Goal: Use online tool/utility: Utilize a website feature to perform a specific function

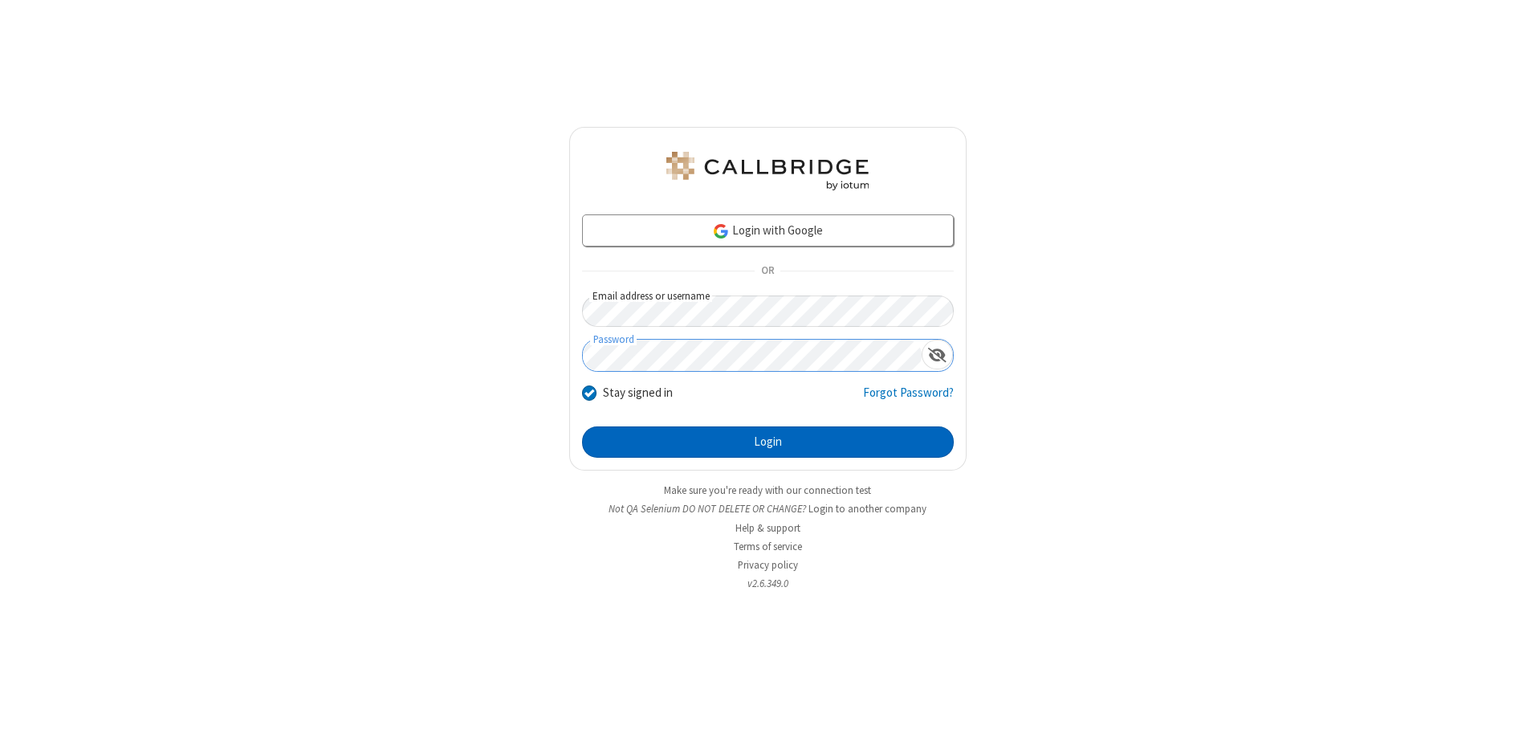
click at [767, 441] on button "Login" at bounding box center [768, 442] width 372 height 32
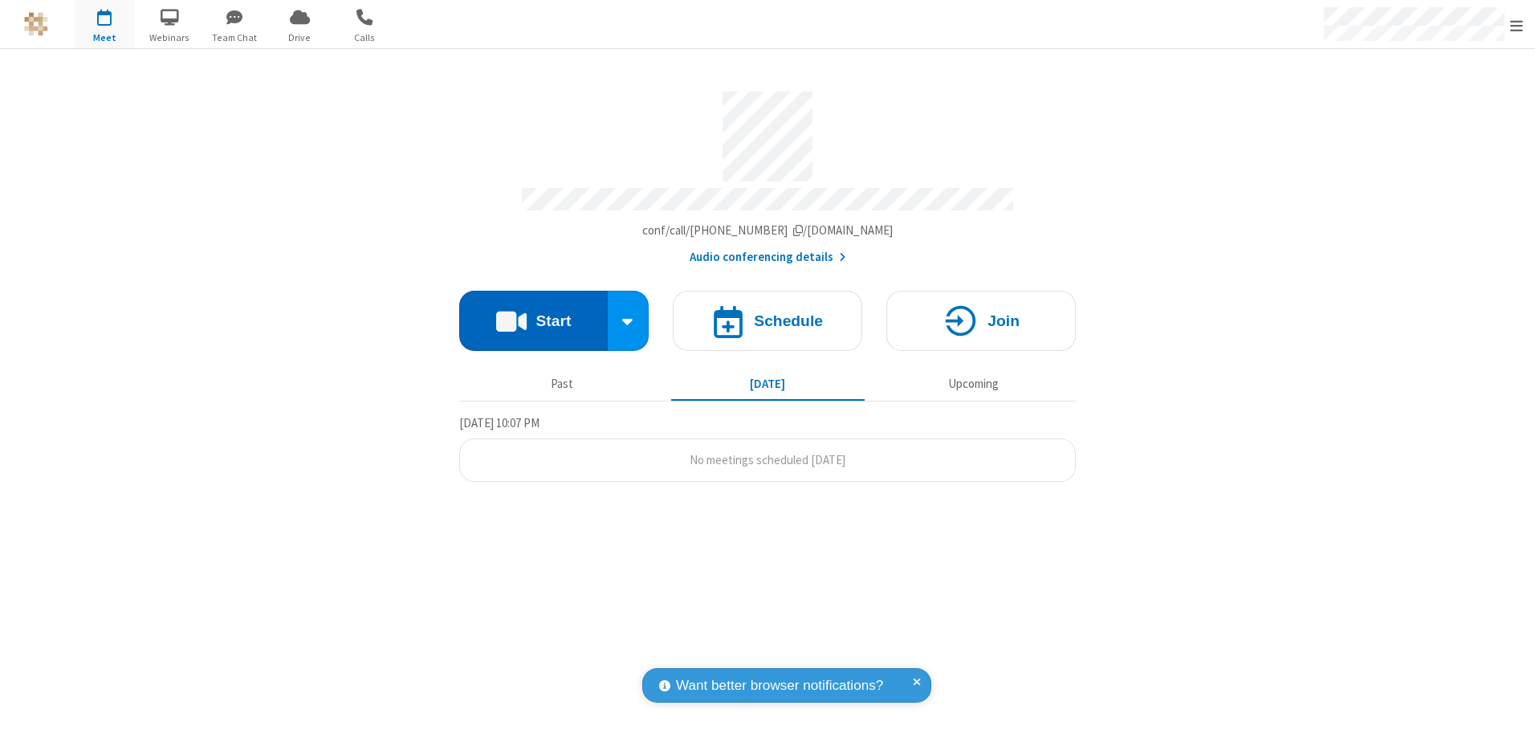
click at [533, 315] on button "Start" at bounding box center [533, 321] width 148 height 60
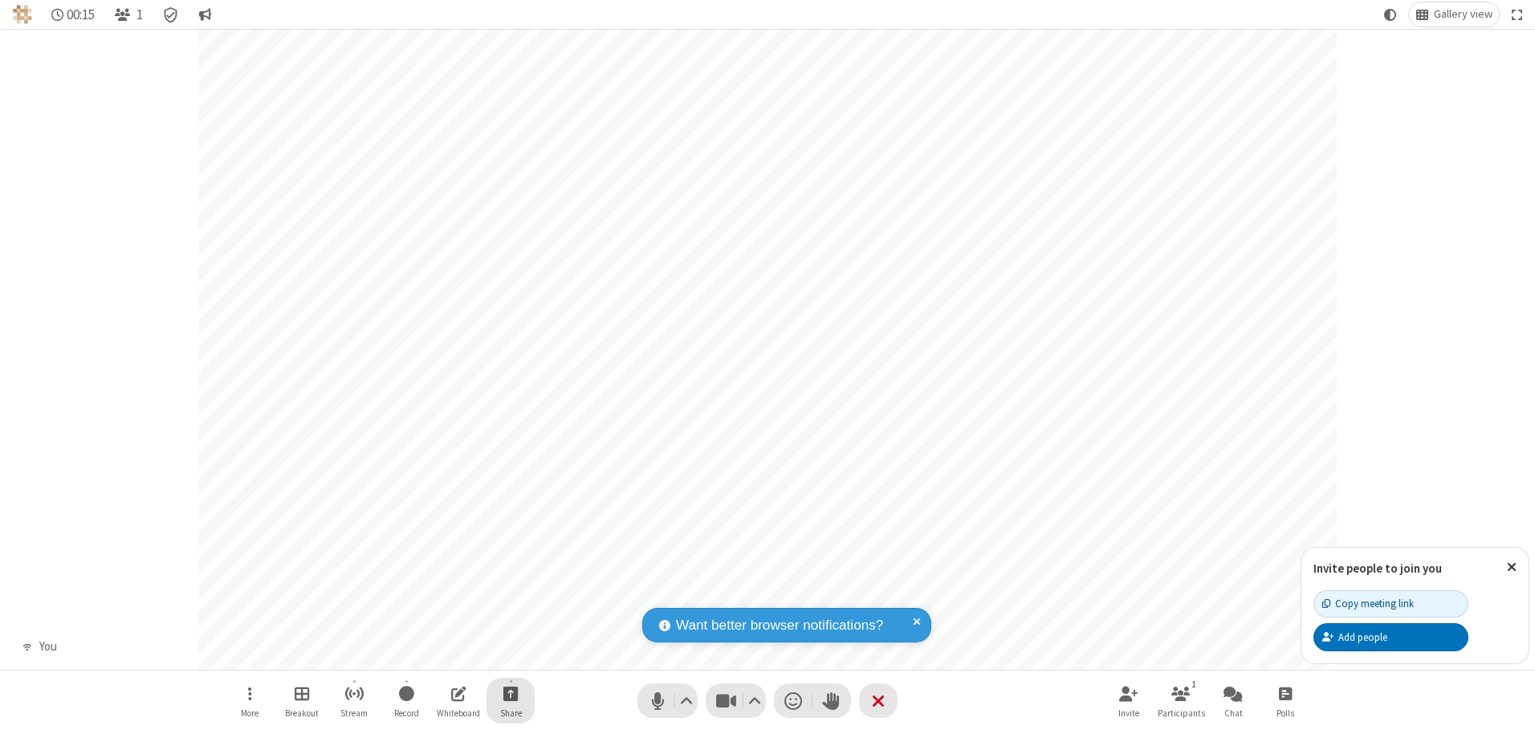
click at [511, 693] on span "Start sharing" at bounding box center [510, 693] width 15 height 20
click at [445, 626] on span "Present files & media" at bounding box center [446, 627] width 18 height 14
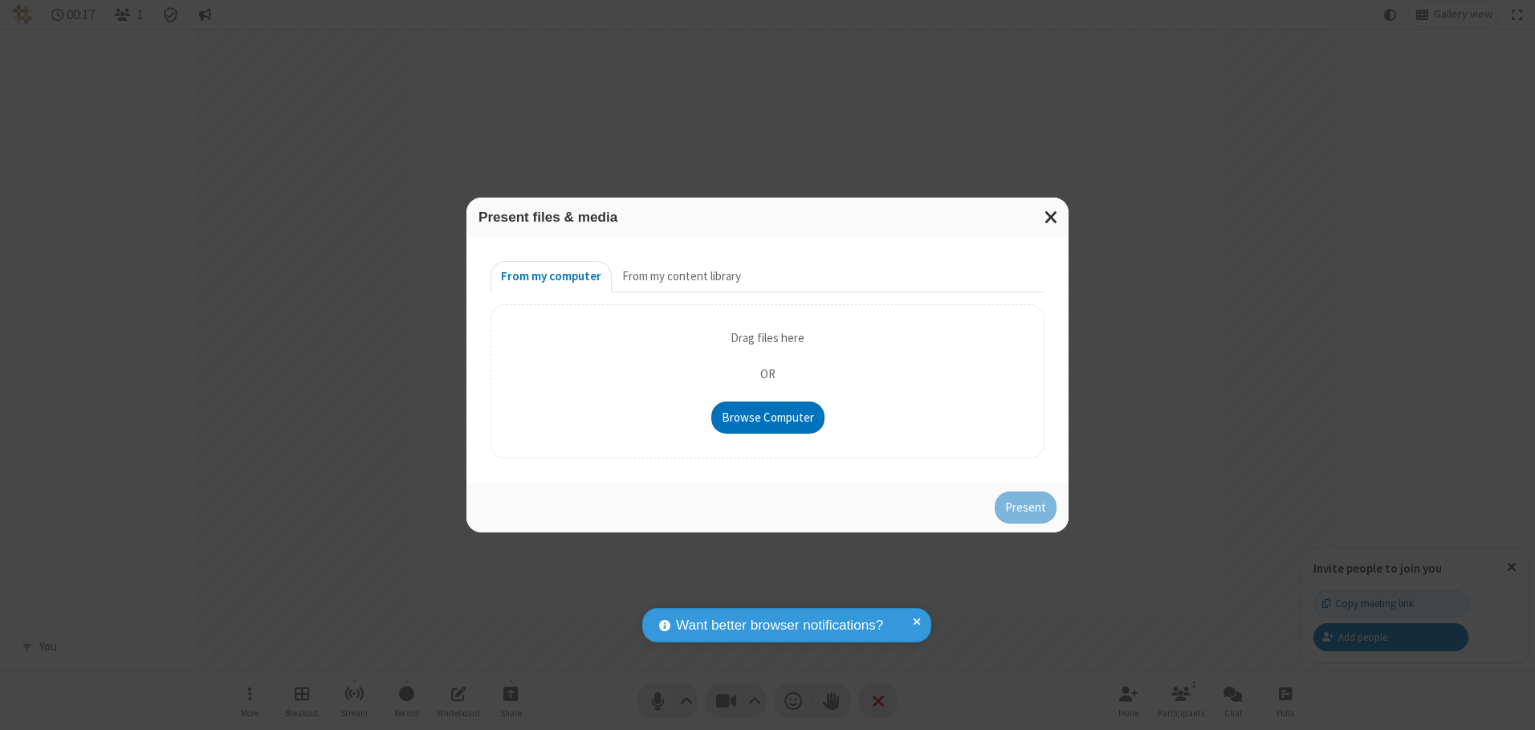
type input "C:\fakepath\doc_test.docx"
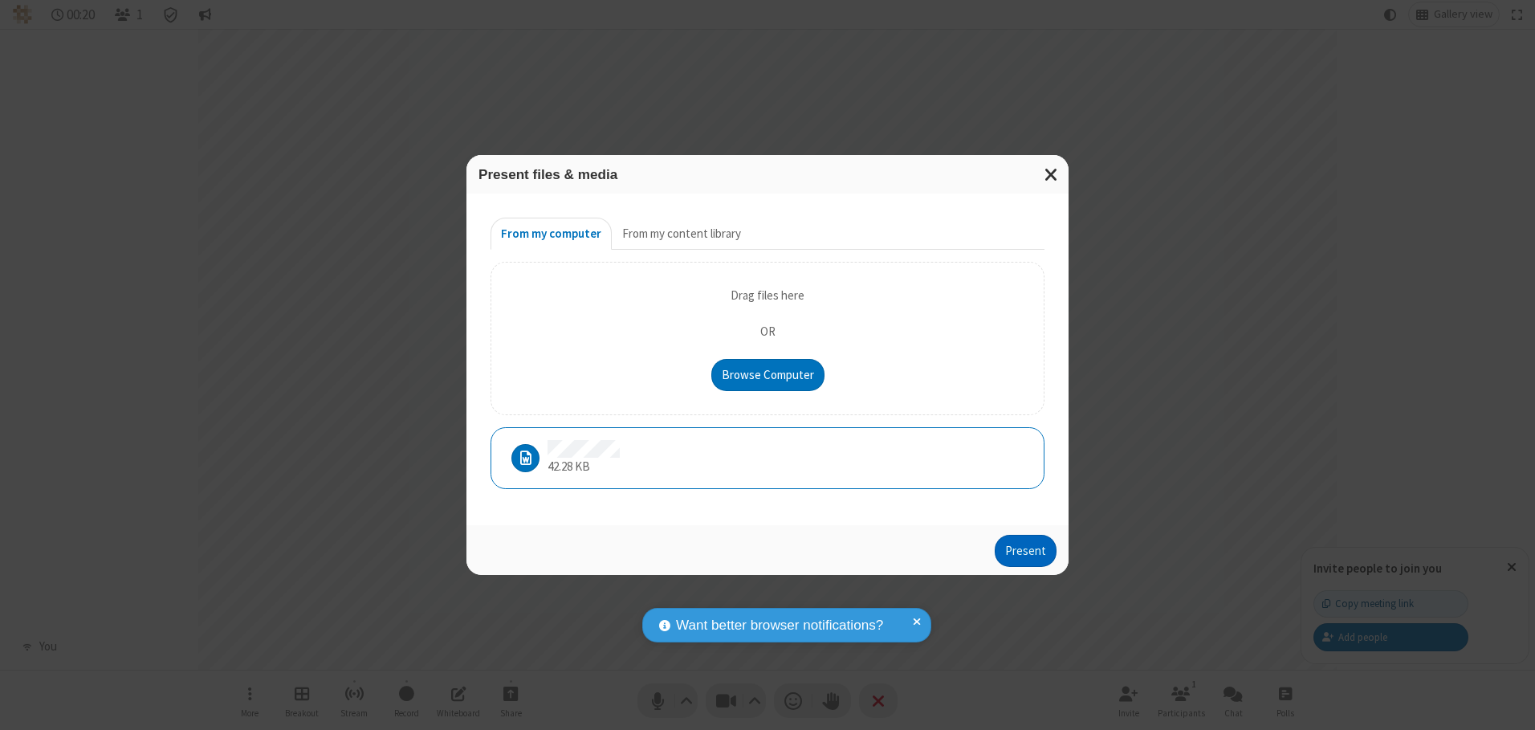
click at [1027, 550] on button "Present" at bounding box center [1026, 551] width 62 height 32
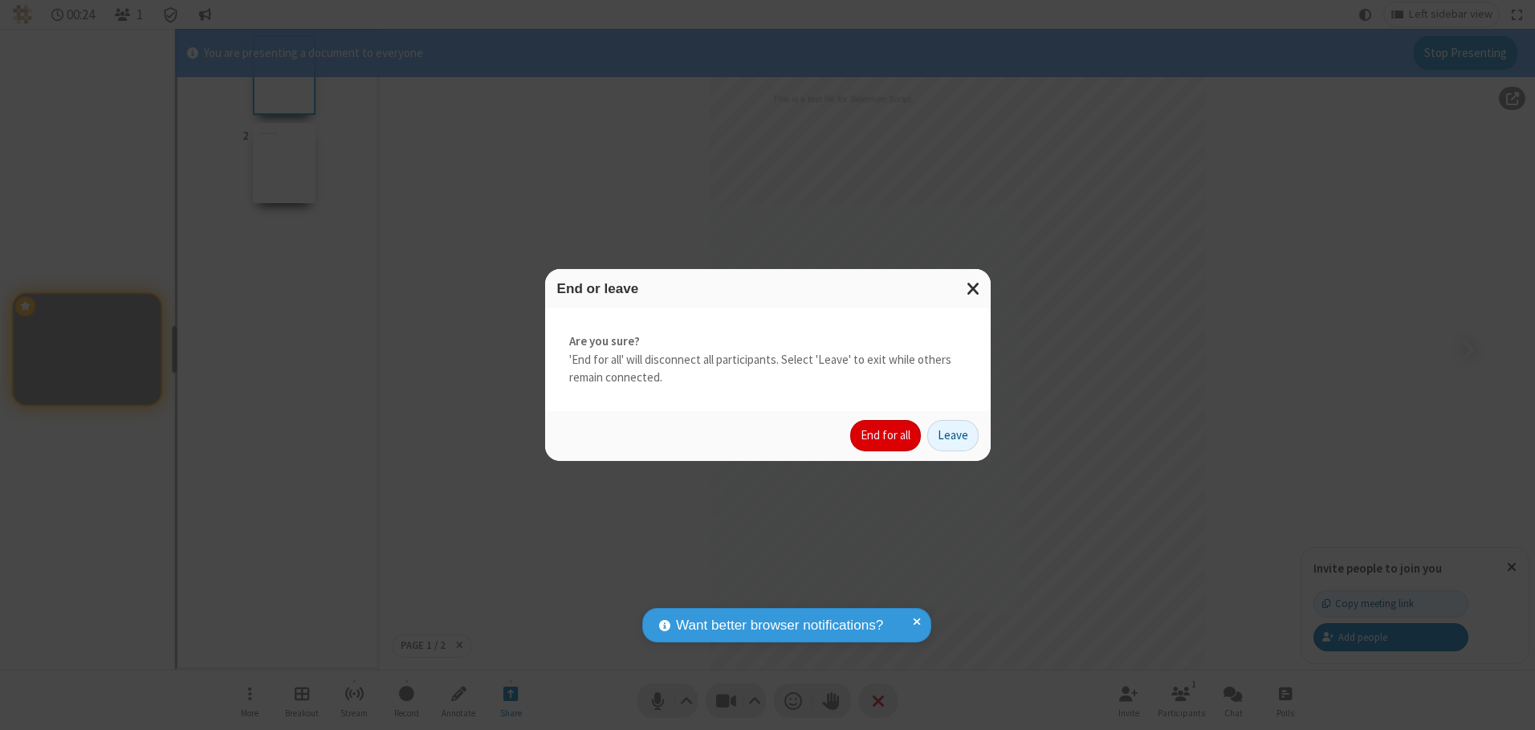
click at [886, 435] on button "End for all" at bounding box center [885, 436] width 71 height 32
